Goal: Find specific page/section: Find specific page/section

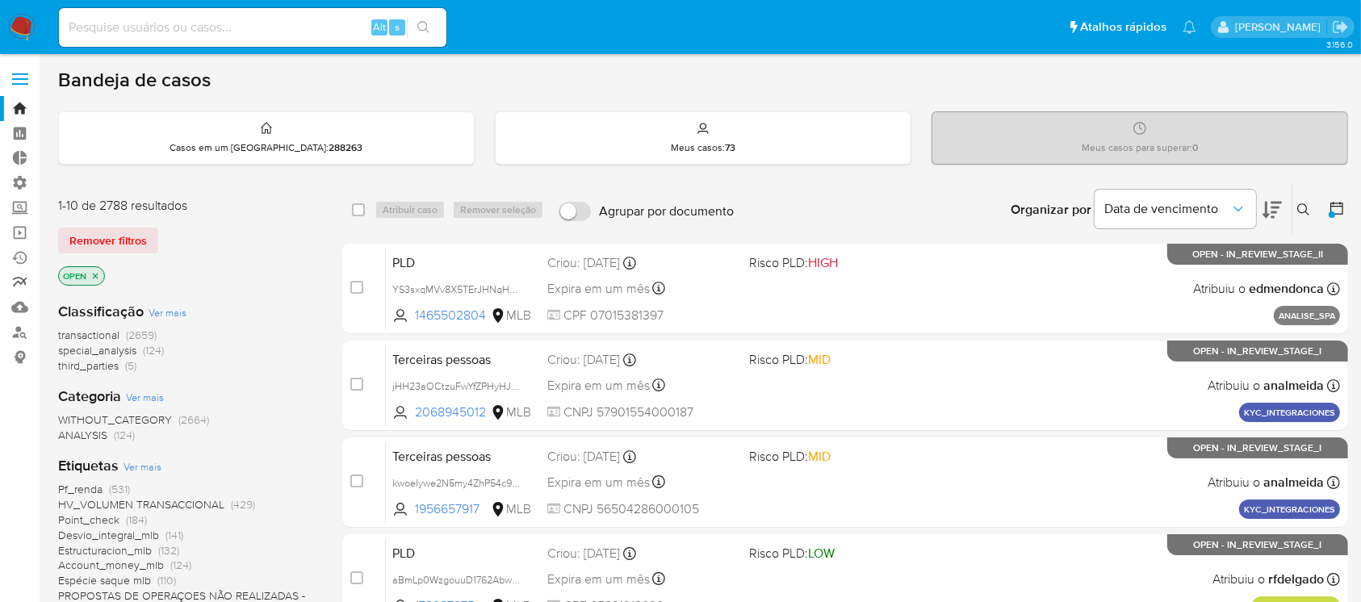
click at [19, 281] on link "relatórios" at bounding box center [96, 282] width 192 height 25
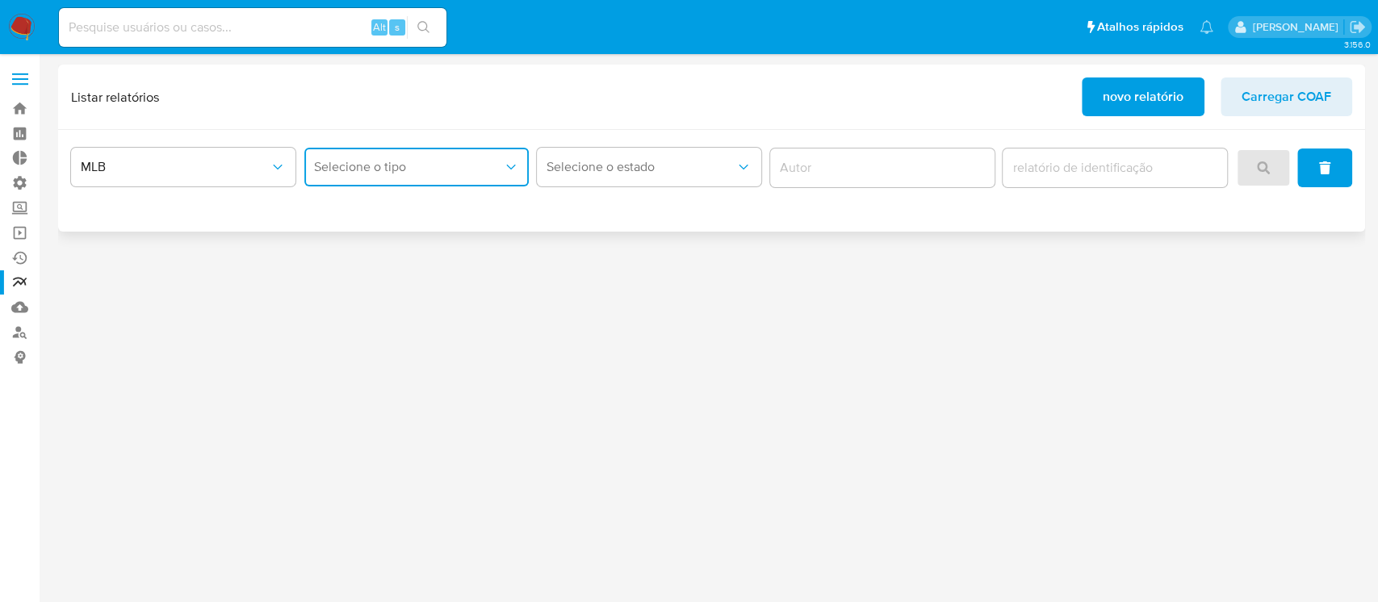
click at [513, 161] on icon "report-type" at bounding box center [511, 167] width 16 height 16
click at [434, 215] on div "COAF" at bounding box center [411, 210] width 195 height 39
click at [503, 165] on icon "report-type" at bounding box center [511, 167] width 16 height 16
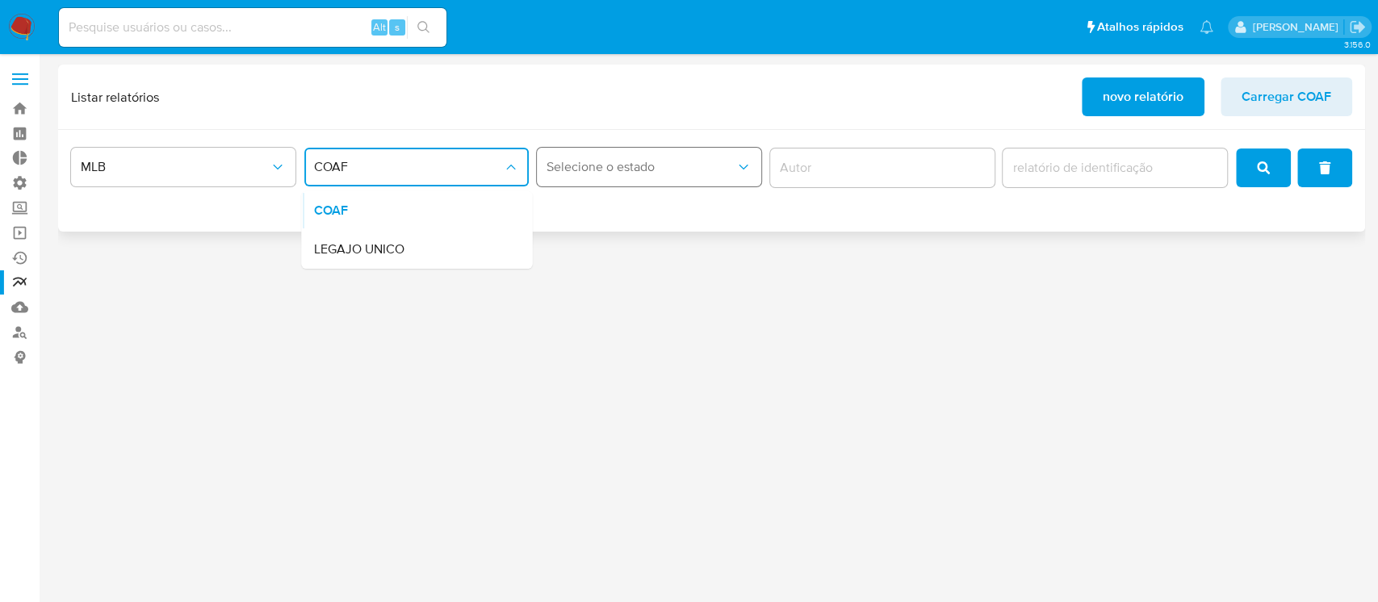
click at [726, 174] on span "Selecione o estado" at bounding box center [640, 167] width 189 height 16
